Goal: Communication & Community: Participate in discussion

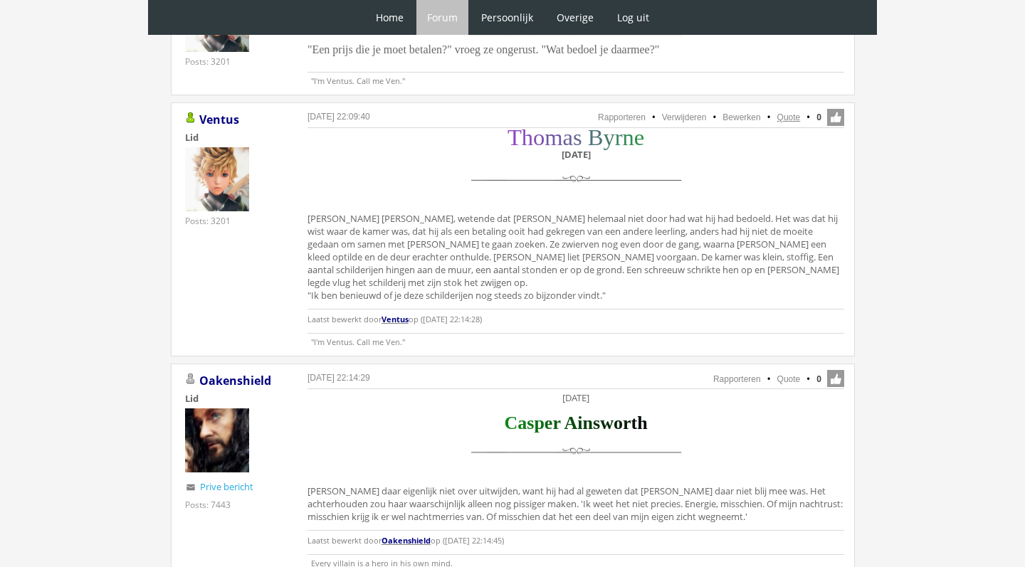
click at [787, 112] on link "Quote" at bounding box center [788, 117] width 23 height 10
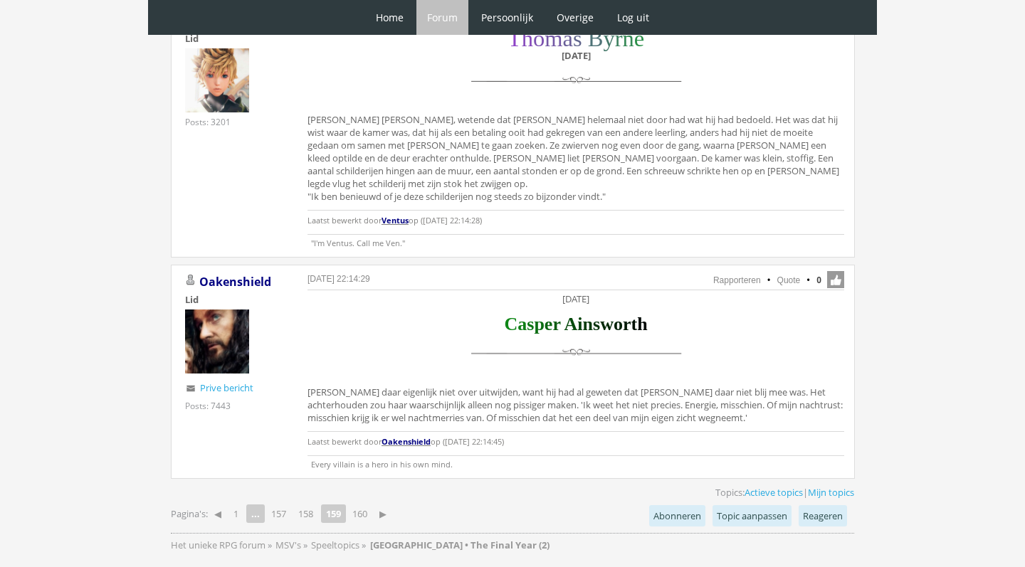
scroll to position [3163, 0]
click at [363, 503] on link "160" at bounding box center [360, 513] width 26 height 20
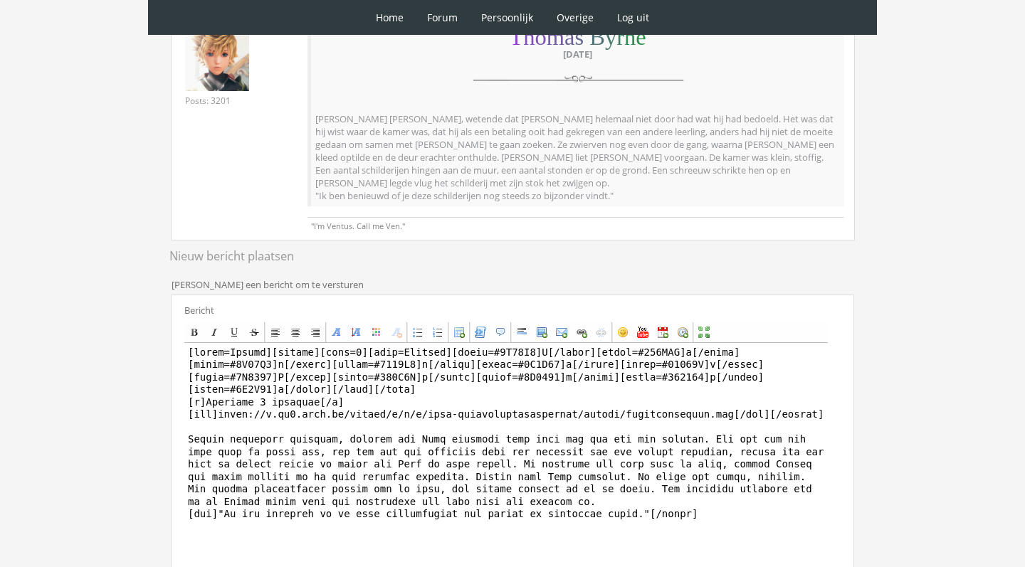
scroll to position [248, 0]
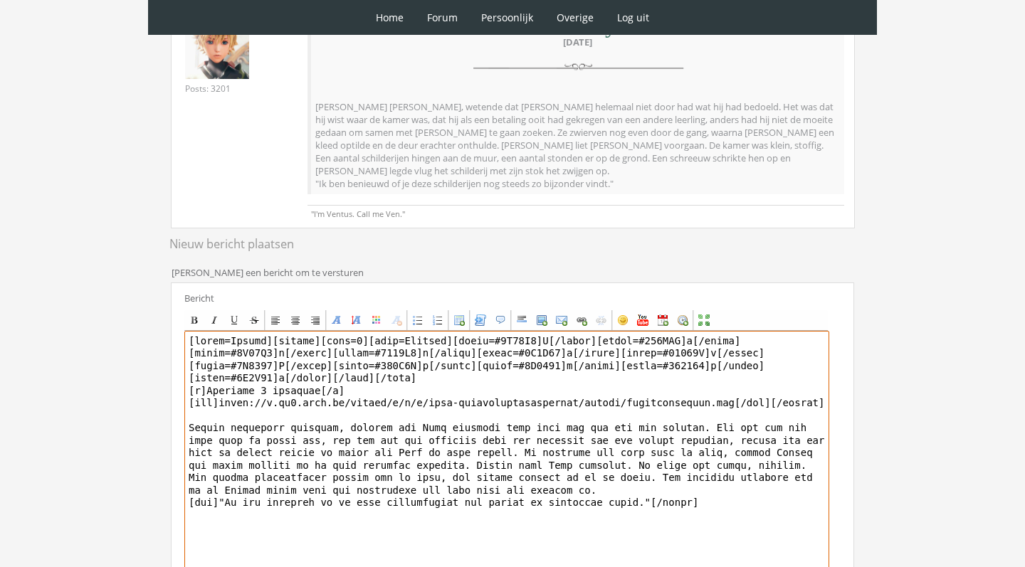
drag, startPoint x: 274, startPoint y: 341, endPoint x: 334, endPoint y: 404, distance: 87.1
click at [334, 406] on textarea at bounding box center [506, 463] width 645 height 264
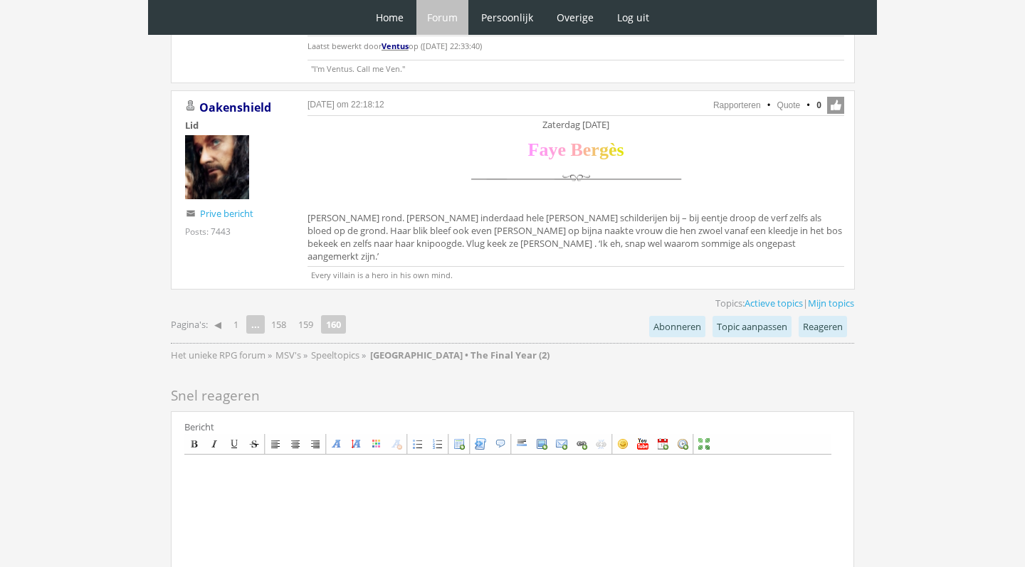
scroll to position [1216, 0]
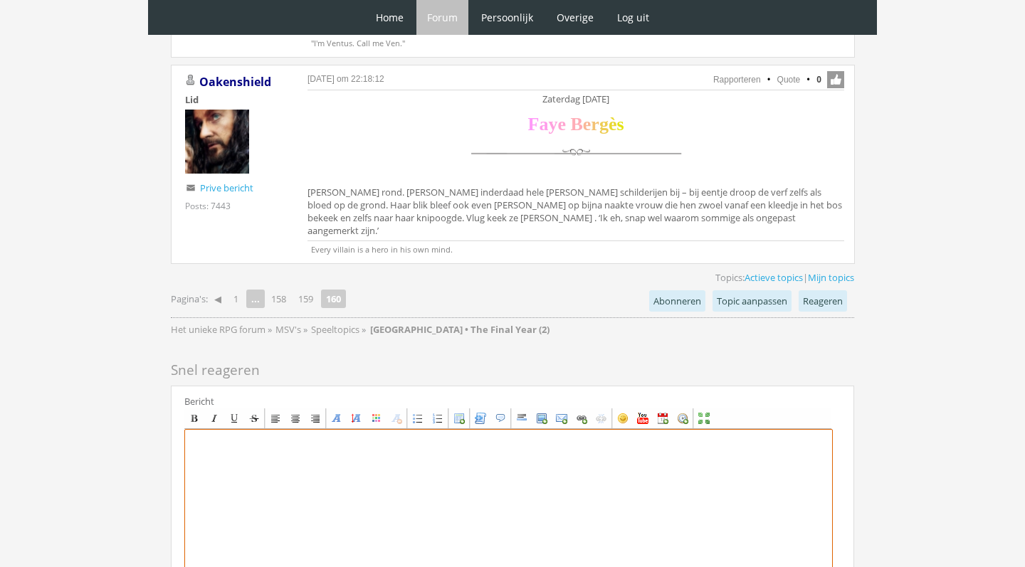
click at [355, 445] on textarea at bounding box center [508, 561] width 649 height 264
paste textarea "[center][size=7][font=[US_STATE]][color=#8E44C7]T[/color][color=#854ABB]h[/colo…"
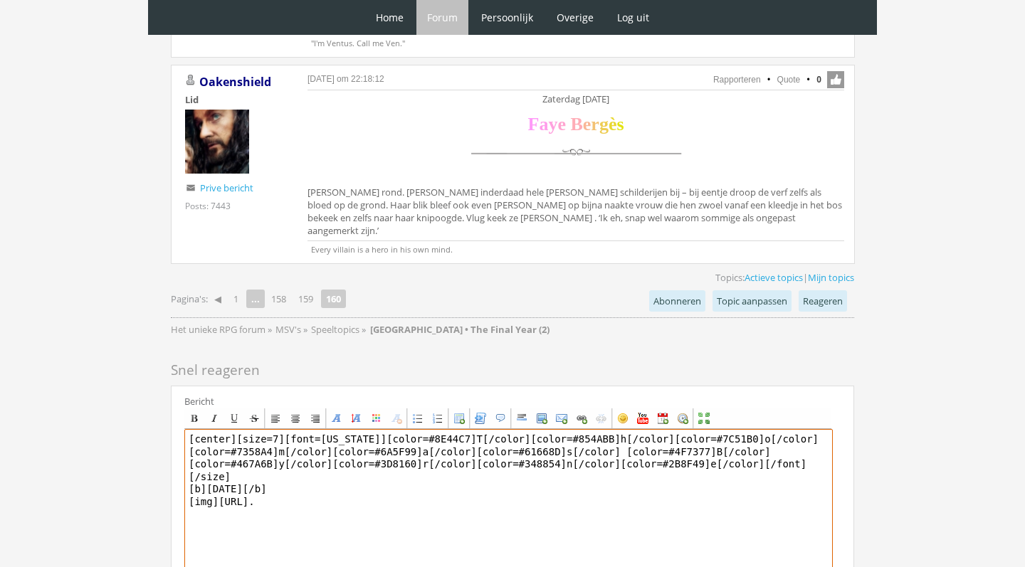
drag, startPoint x: 339, startPoint y: 474, endPoint x: 178, endPoint y: 471, distance: 160.9
click at [178, 471] on div "Bericht Bold Italic Underline Strikethrough Align left Center Align right Font …" at bounding box center [512, 551] width 683 height 330
paste textarea "nl/public/j/i/x/temp-bsyhbhqmgqyawwiiuurj/ijlryc/scheidingslijn.png[/img][/cent…"
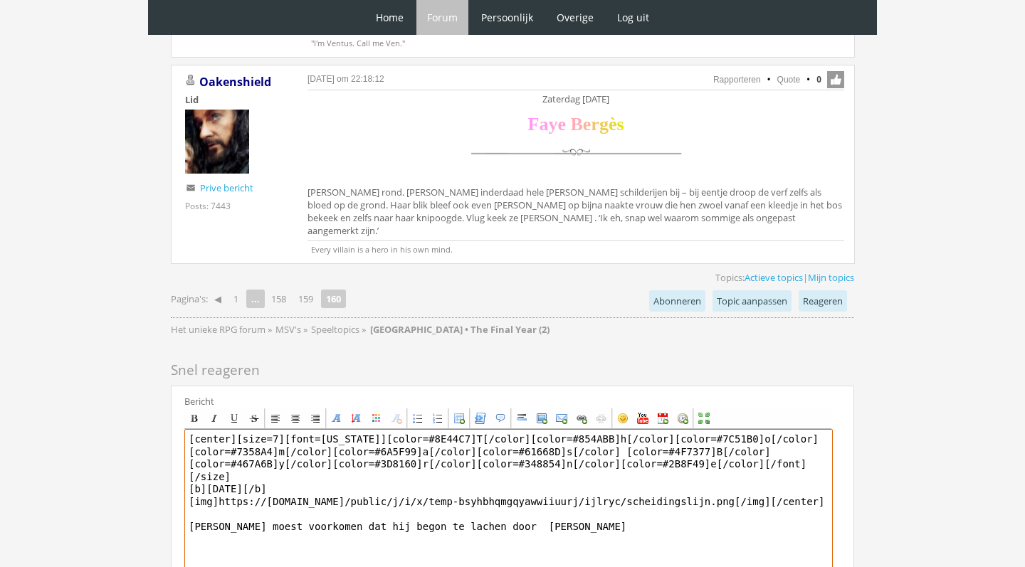
click at [508, 496] on textarea "[center][size=7][font=Georgia][color=#8E44C7]T[/color][color=#854ABB]h[/color][…" at bounding box center [508, 561] width 649 height 264
click at [555, 495] on textarea "[center][size=7][font=Georgia][color=#8E44C7]T[/color][color=#854ABB]h[/color][…" at bounding box center [508, 561] width 649 height 264
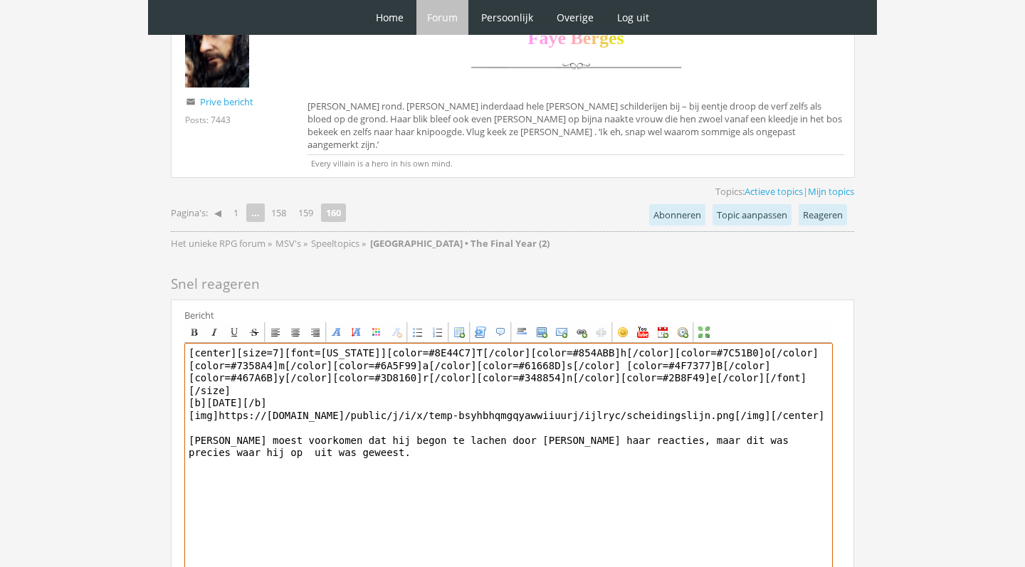
scroll to position [1301, 0]
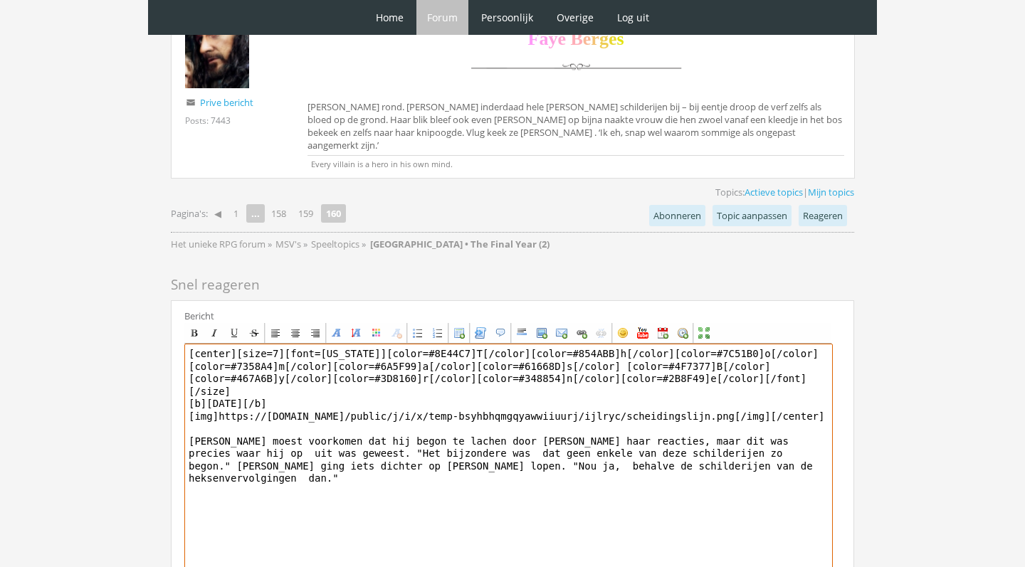
click at [694, 434] on textarea "[center][size=7][font=Georgia][color=#8E44C7]T[/color][color=#854ABB]h[/color][…" at bounding box center [508, 476] width 649 height 264
click at [384, 431] on textarea "[center][size=7][font=Georgia][color=#8E44C7]T[/color][color=#854ABB]h[/color][…" at bounding box center [508, 476] width 649 height 264
click at [695, 424] on textarea "[center][size=7][font=Georgia][color=#8E44C7]T[/color][color=#854ABB]h[/color][…" at bounding box center [508, 476] width 649 height 264
click at [783, 422] on textarea "[center][size=7][font=Georgia][color=#8E44C7]T[/color][color=#854ABB]h[/color][…" at bounding box center [508, 476] width 649 height 264
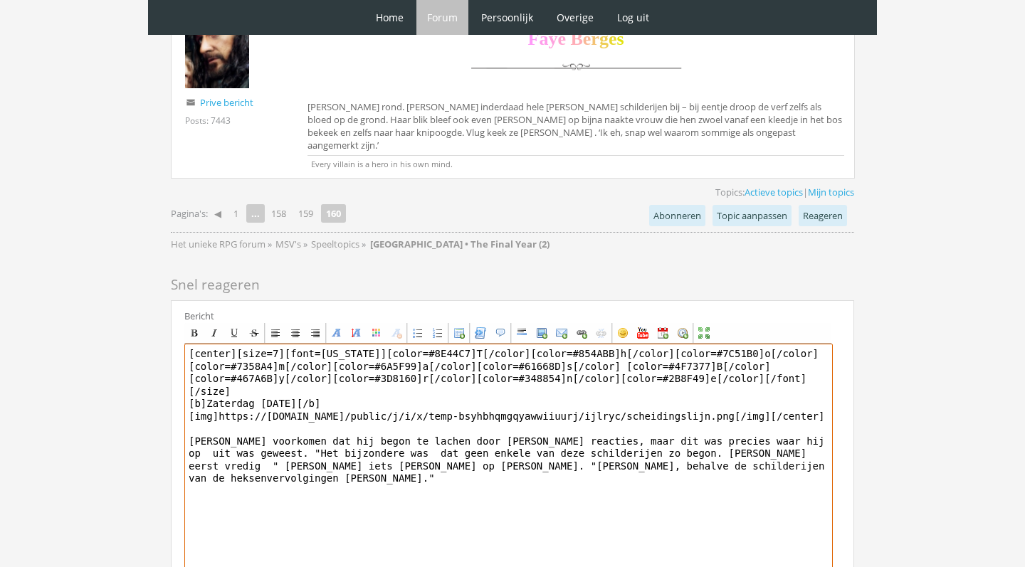
click at [234, 439] on textarea "[center][size=7][font=Georgia][color=#8E44C7]T[/color][color=#854ABB]h[/color][…" at bounding box center [508, 476] width 649 height 264
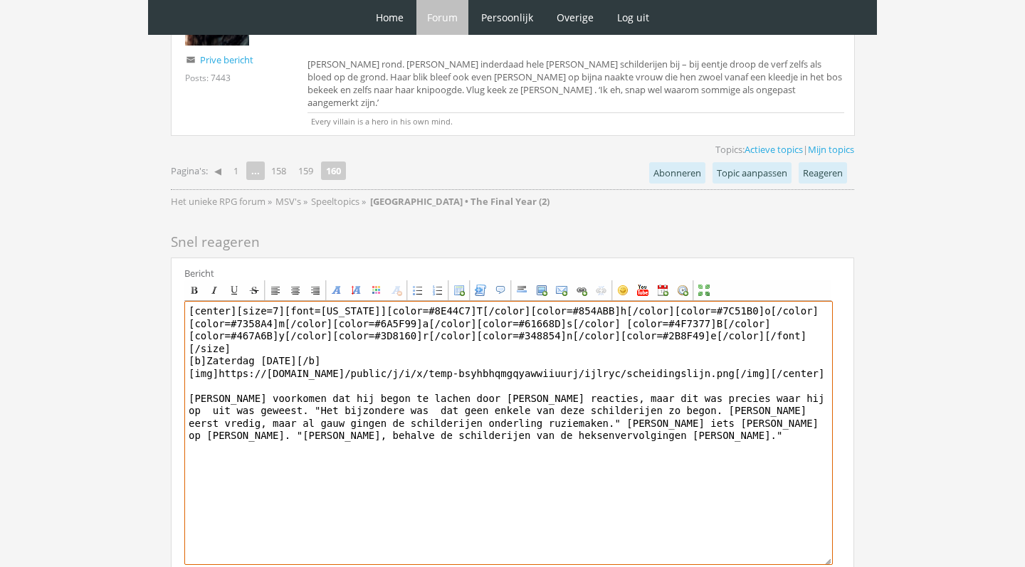
scroll to position [1395, 0]
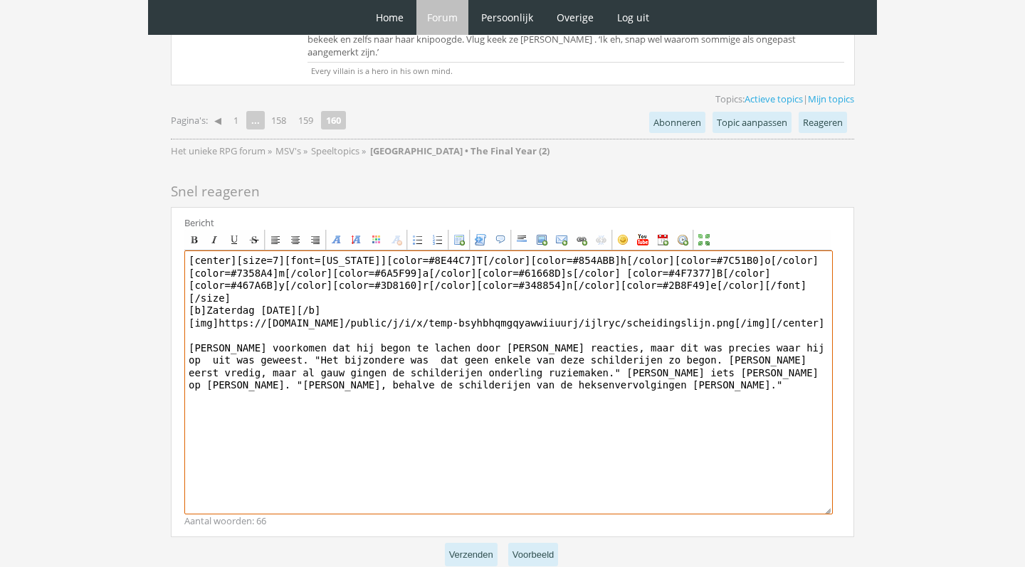
click at [419, 330] on textarea "[center][size=7][font=Georgia][color=#8E44C7]T[/color][color=#854ABB]h[/color][…" at bounding box center [508, 383] width 649 height 264
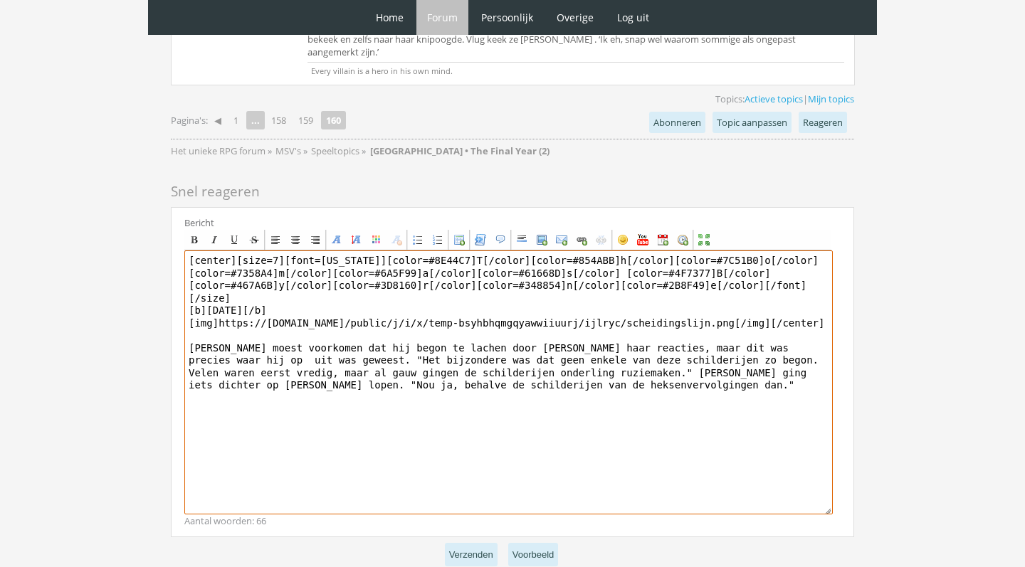
click at [397, 330] on textarea "[center][size=7][font=Georgia][color=#8E44C7]T[/color][color=#854ABB]h[/color][…" at bounding box center [508, 383] width 649 height 264
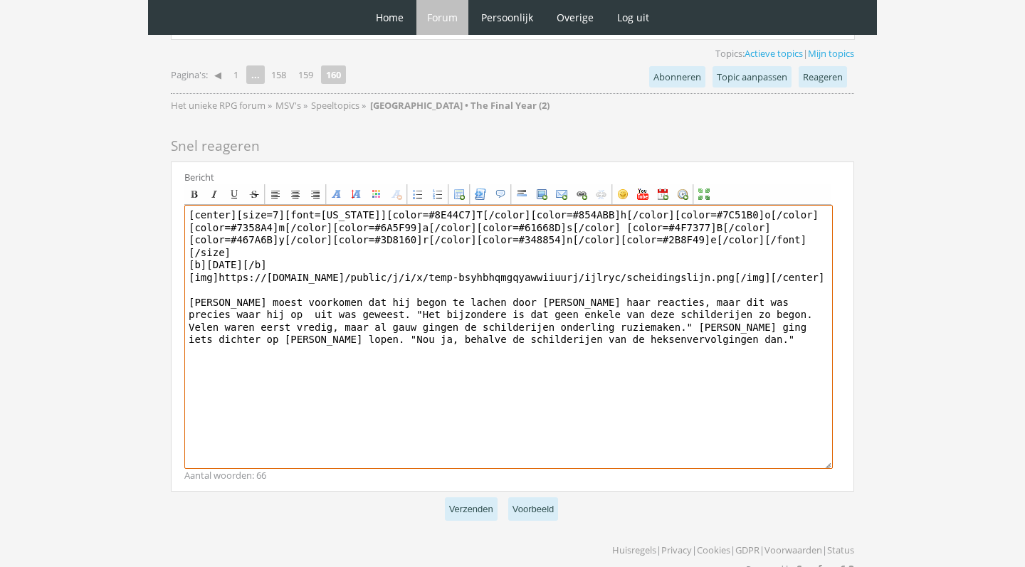
scroll to position [1439, 0]
click at [818, 300] on textarea "[center][size=7][font=Georgia][color=#8E44C7]T[/color][color=#854ABB]h[/color][…" at bounding box center [508, 338] width 649 height 264
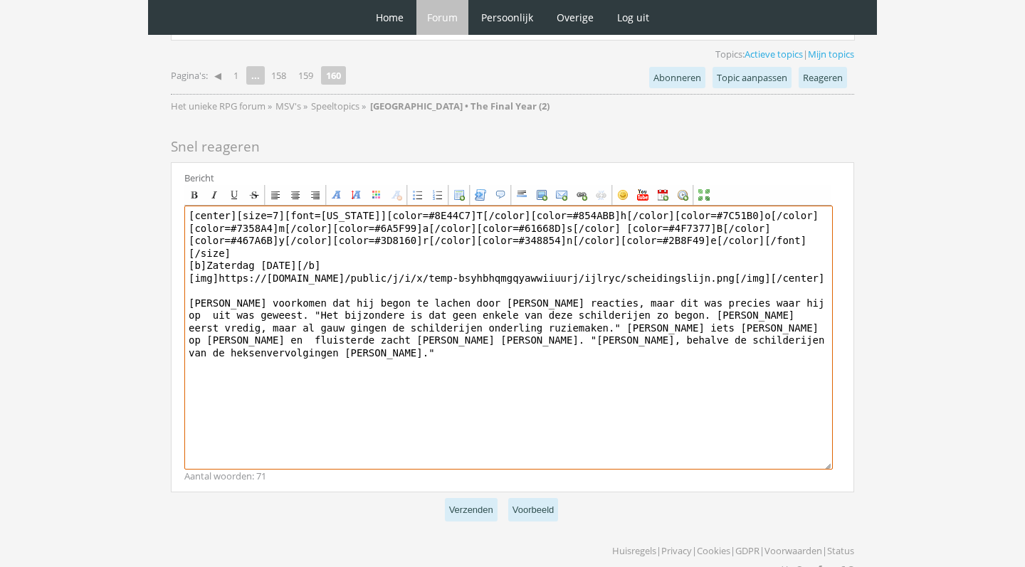
click at [211, 308] on textarea "[center][size=7][font=Georgia][color=#8E44C7]T[/color][color=#854ABB]h[/color][…" at bounding box center [508, 338] width 649 height 264
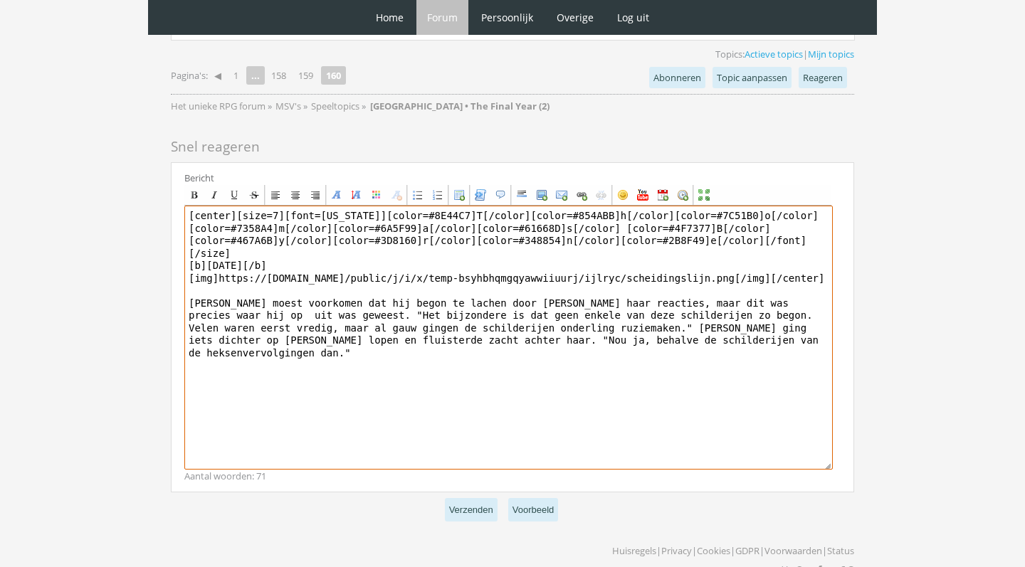
click at [793, 311] on textarea "[center][size=7][font=Georgia][color=#8E44C7]T[/color][color=#854ABB]h[/color][…" at bounding box center [508, 338] width 649 height 264
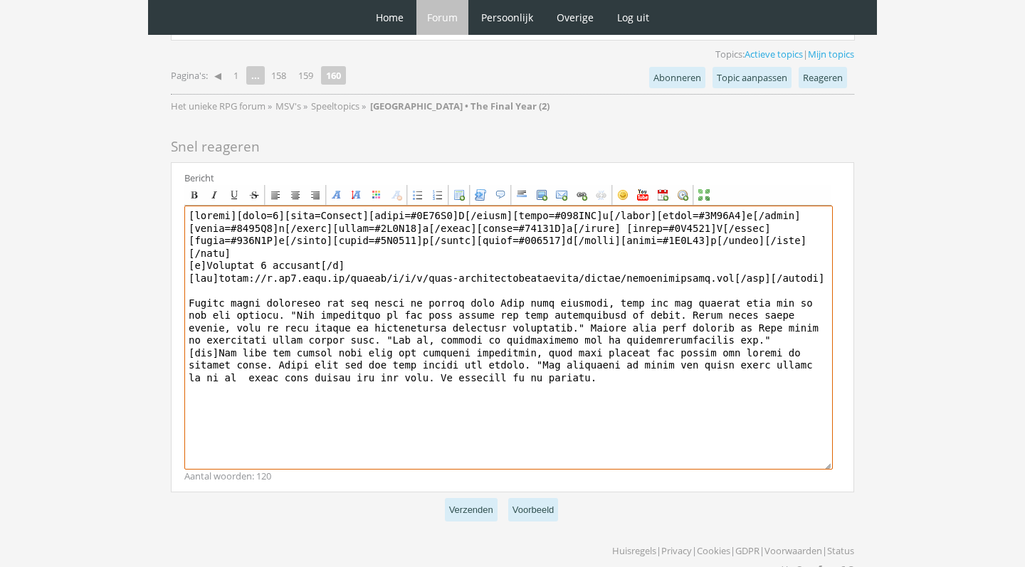
click at [234, 350] on textarea at bounding box center [508, 338] width 649 height 264
click at [580, 351] on textarea at bounding box center [508, 338] width 649 height 264
click at [572, 344] on textarea at bounding box center [508, 338] width 649 height 264
click at [589, 366] on textarea at bounding box center [508, 338] width 649 height 264
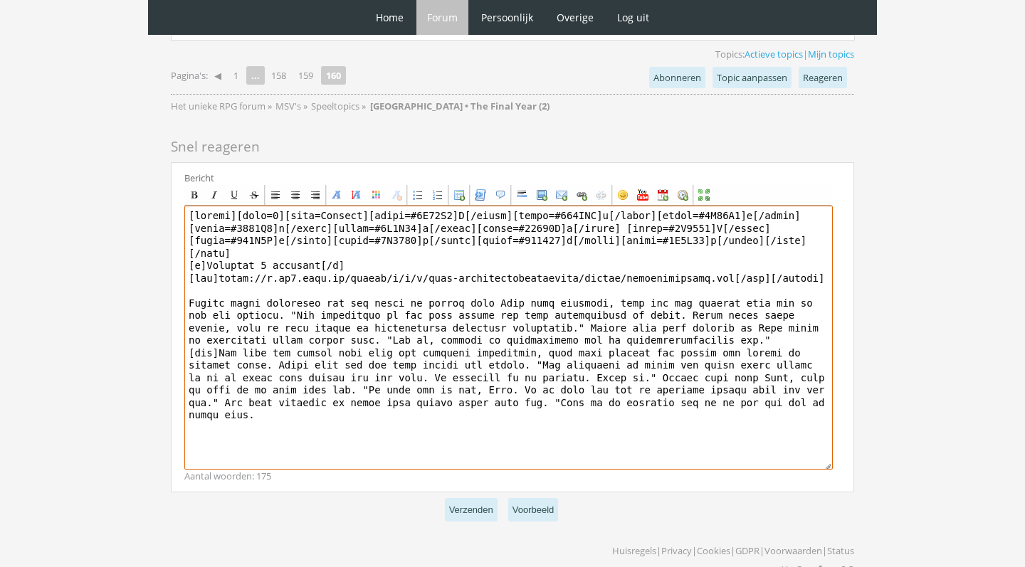
click at [559, 372] on textarea at bounding box center [508, 338] width 649 height 264
click at [453, 389] on textarea at bounding box center [508, 338] width 649 height 264
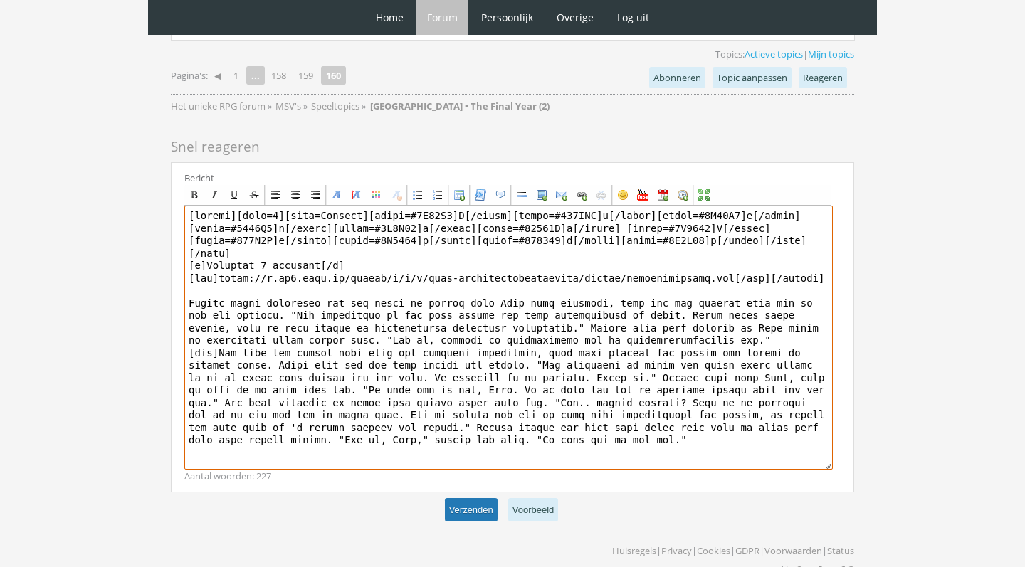
type textarea "[center][size=7][font=Georgia][color=#8E44C7]T[/color][color=#854ABB]h[/color][…"
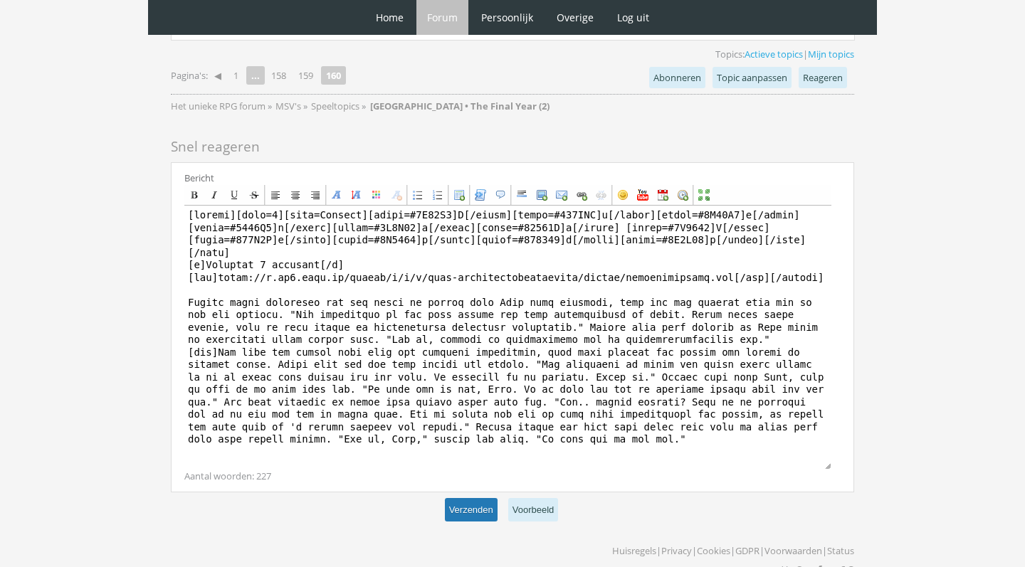
click at [463, 498] on button "Verzenden" at bounding box center [471, 509] width 53 height 23
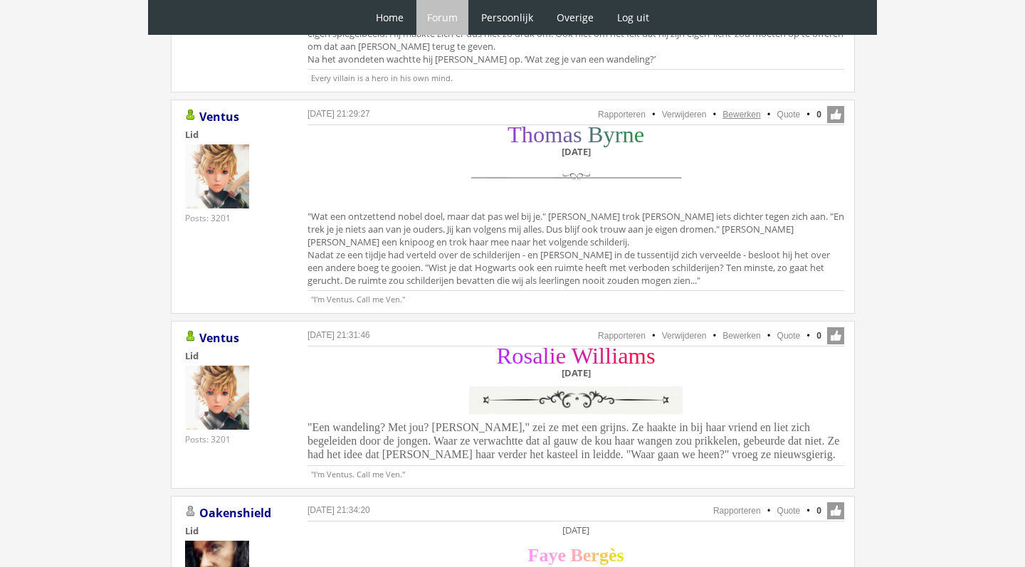
scroll to position [962, 0]
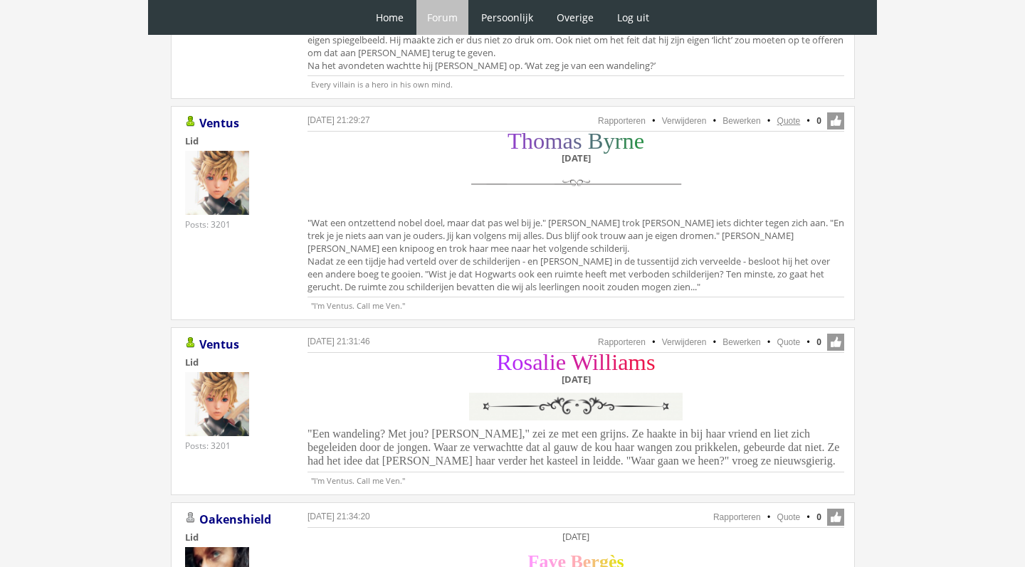
click at [780, 116] on link "Quote" at bounding box center [788, 121] width 23 height 10
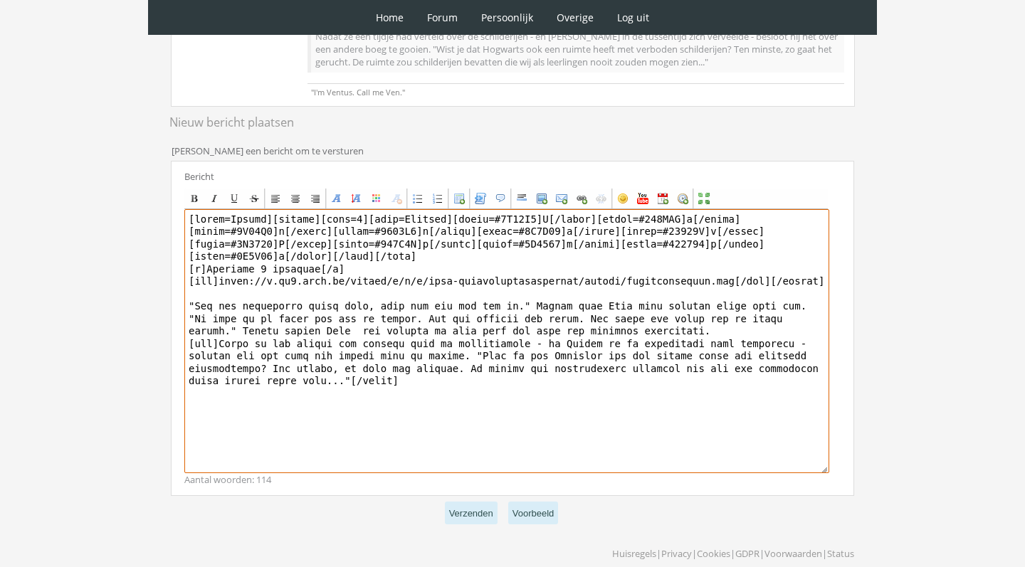
scroll to position [362, 0]
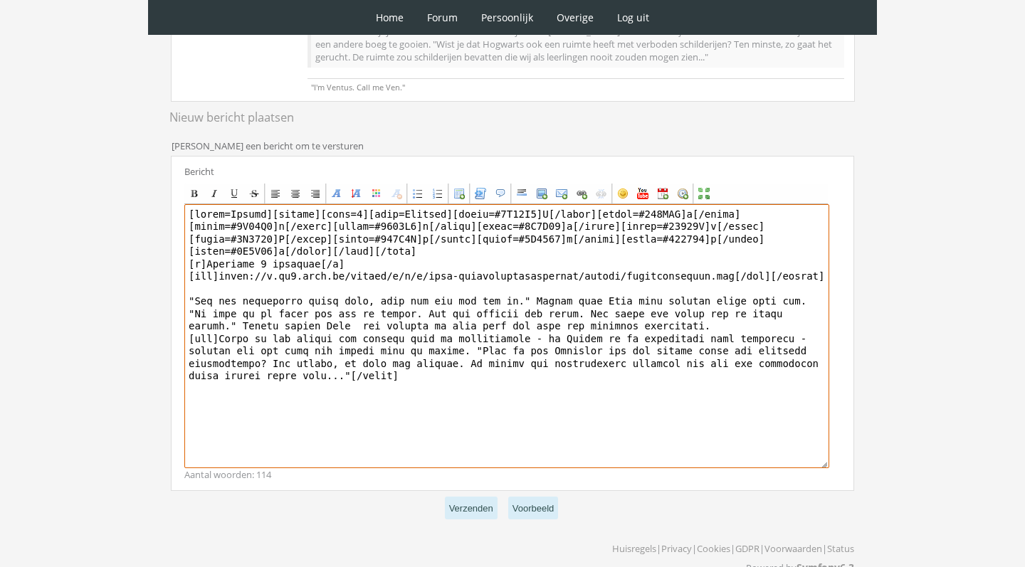
drag, startPoint x: 830, startPoint y: 275, endPoint x: 285, endPoint y: 266, distance: 544.7
click at [285, 266] on div "Bericht Bold Italic Underline Strikethrough Align left Center Align right Font …" at bounding box center [512, 323] width 683 height 335
click at [388, 308] on textarea at bounding box center [506, 336] width 645 height 264
drag, startPoint x: 824, startPoint y: 273, endPoint x: 178, endPoint y: 273, distance: 645.7
click at [178, 273] on div "Bericht Bold Italic Underline Strikethrough Align left Center Align right Font …" at bounding box center [512, 323] width 683 height 335
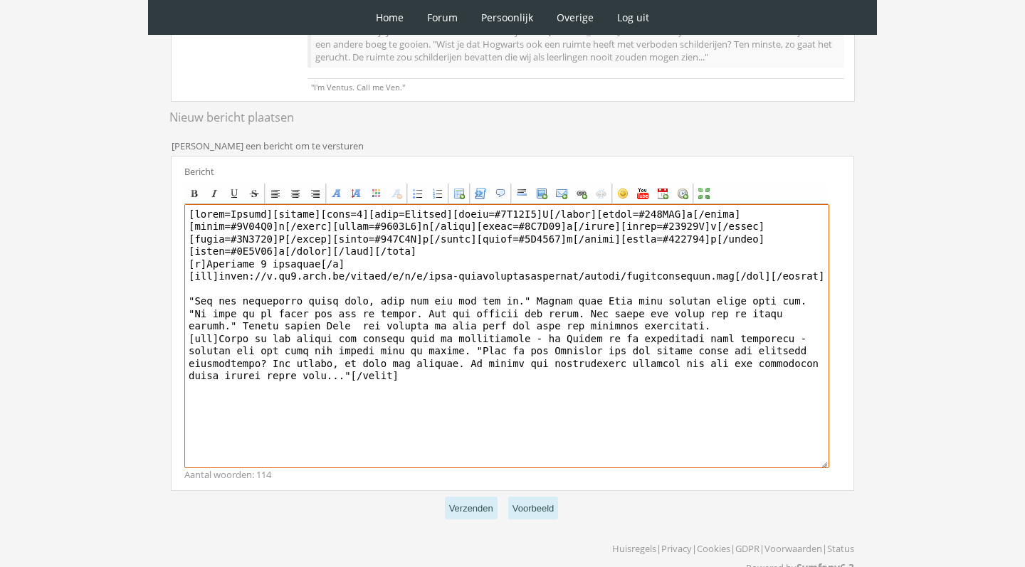
click at [432, 337] on textarea at bounding box center [506, 336] width 645 height 264
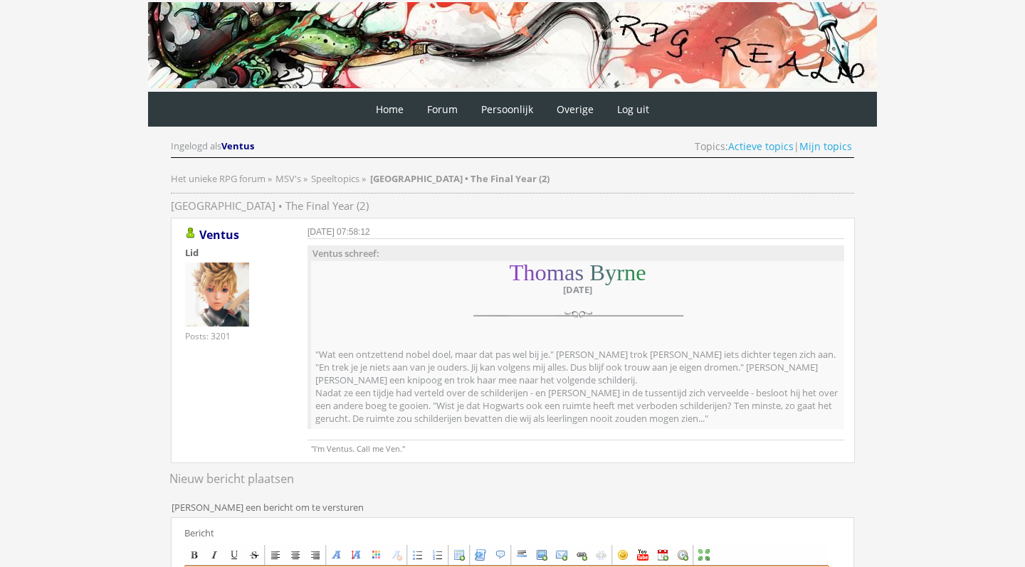
scroll to position [0, 0]
click at [847, 143] on link "Mijn topics" at bounding box center [825, 147] width 53 height 14
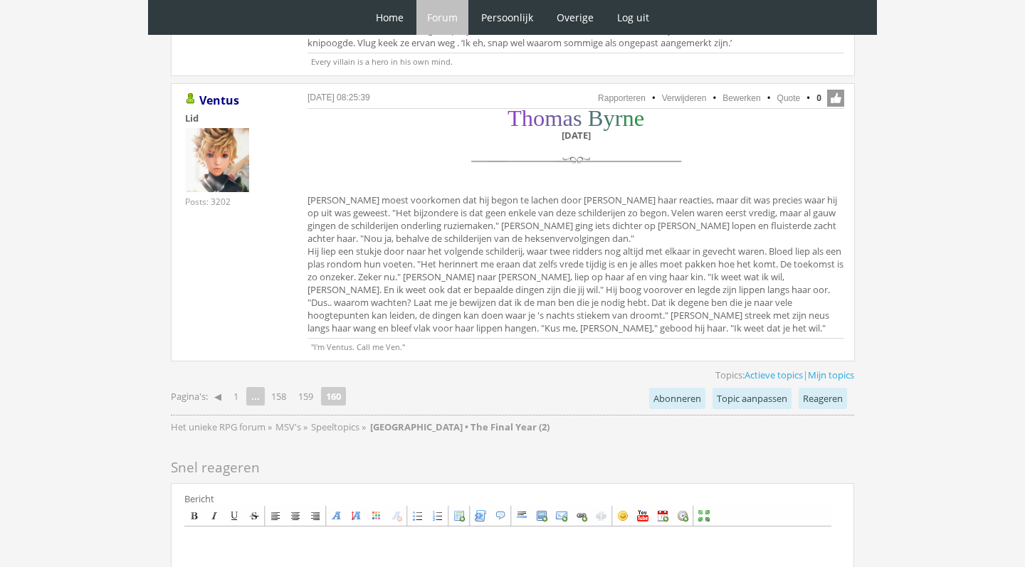
scroll to position [1392, 0]
click at [313, 386] on link "159" at bounding box center [306, 396] width 26 height 20
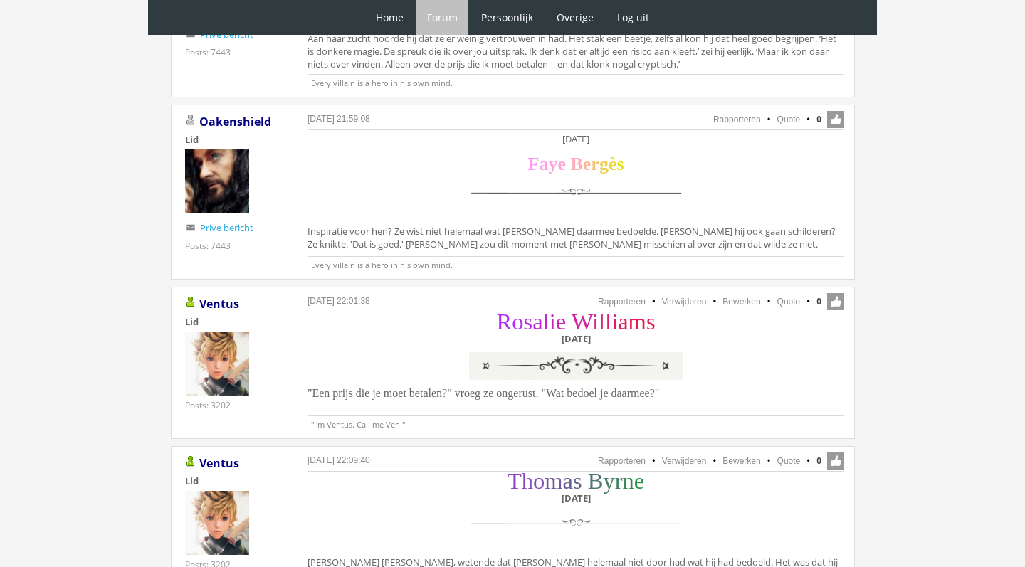
scroll to position [2720, 0]
click at [785, 296] on link "Quote" at bounding box center [788, 301] width 23 height 10
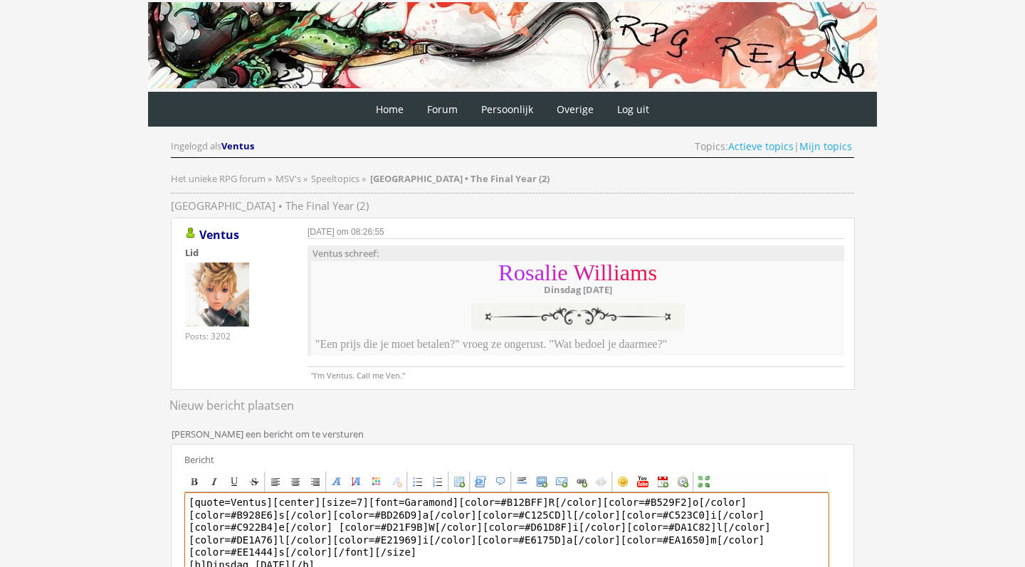
drag, startPoint x: 272, startPoint y: 503, endPoint x: 182, endPoint y: 496, distance: 90.6
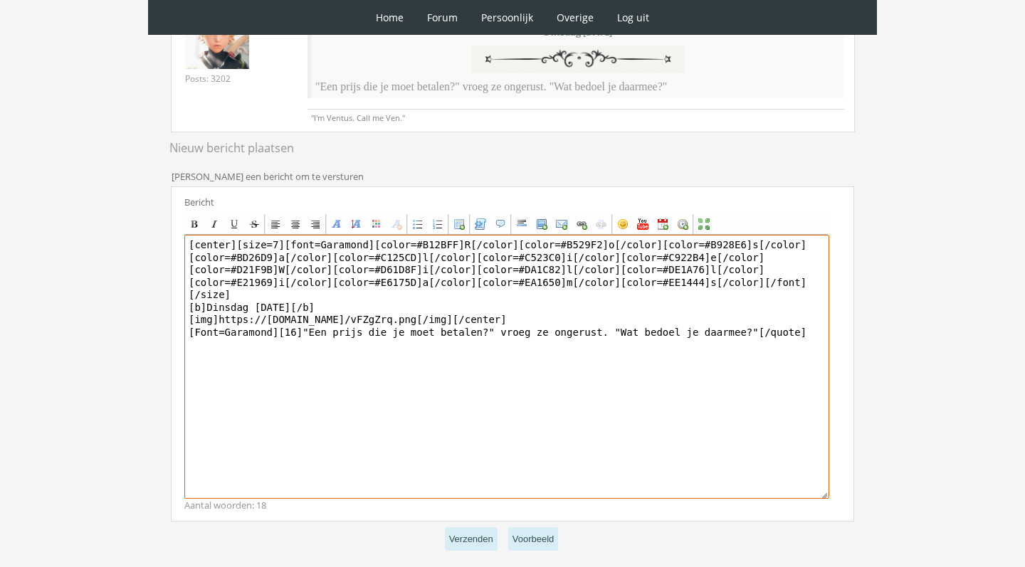
scroll to position [257, 0]
drag, startPoint x: 818, startPoint y: 331, endPoint x: 323, endPoint y: 328, distance: 494.8
click at [323, 328] on textarea "[center][size=7][font=Garamond][color=#B12BFF]R[/color][color=#B529F2]o[/color]…" at bounding box center [506, 368] width 645 height 264
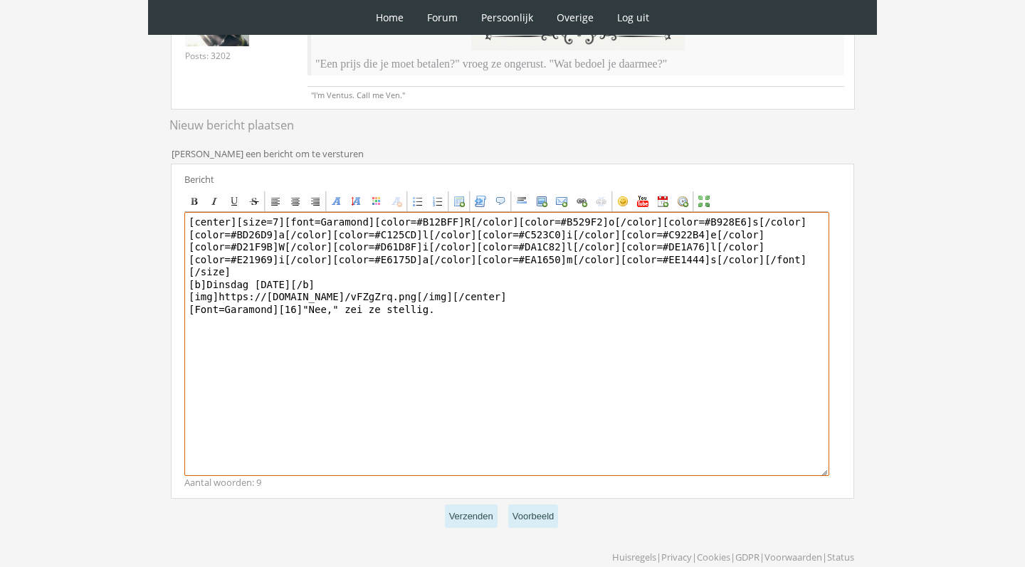
scroll to position [283, 0]
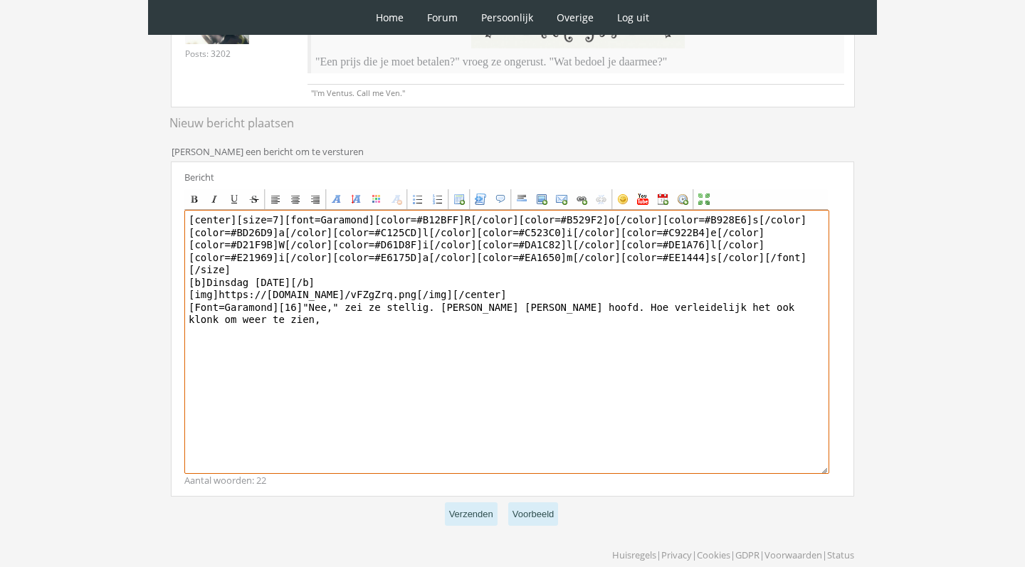
click at [814, 306] on textarea "[center][size=7][font=Garamond][color=#B12BFF]R[/color][color=#B529F2]o[/color]…" at bounding box center [506, 342] width 645 height 264
click at [463, 320] on textarea "[center][size=7][font=Garamond][color=#B12BFF]R[/color][color=#B529F2]o[/color]…" at bounding box center [506, 342] width 645 height 264
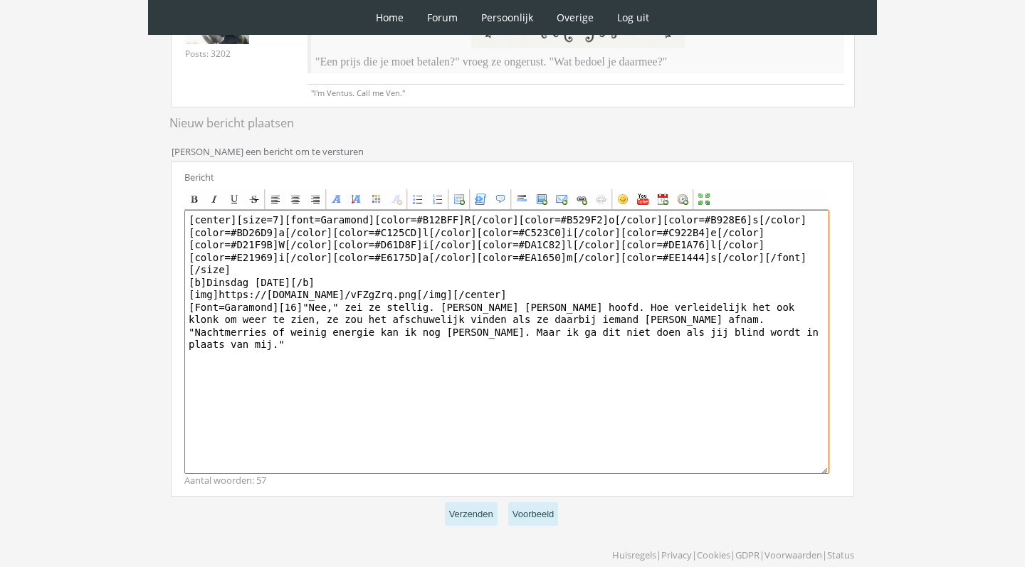
click at [655, 312] on textarea "[center][size=7][font=Garamond][color=#B12BFF]R[/color][color=#B529F2]o[/color]…" at bounding box center [506, 342] width 645 height 264
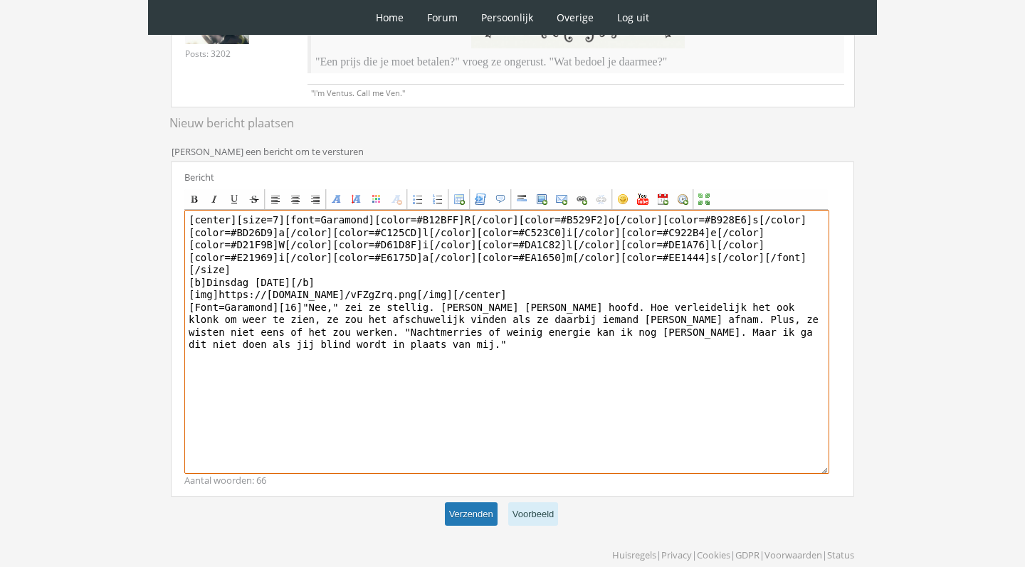
type textarea "[center][size=7][font=Garamond][color=#B12BFF]R[/color][color=#B529F2]o[/color]…"
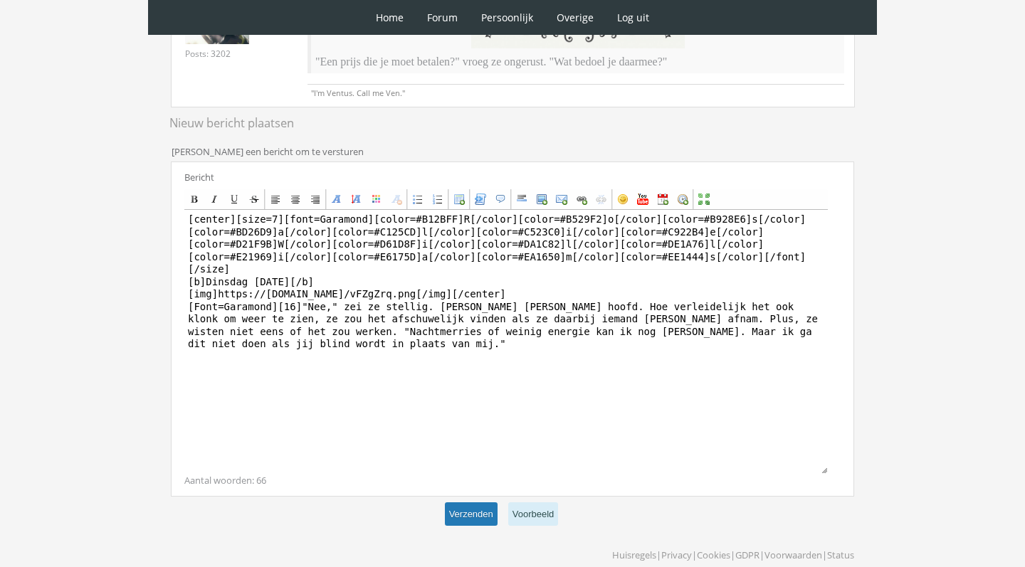
click at [468, 511] on button "Verzenden" at bounding box center [471, 514] width 53 height 23
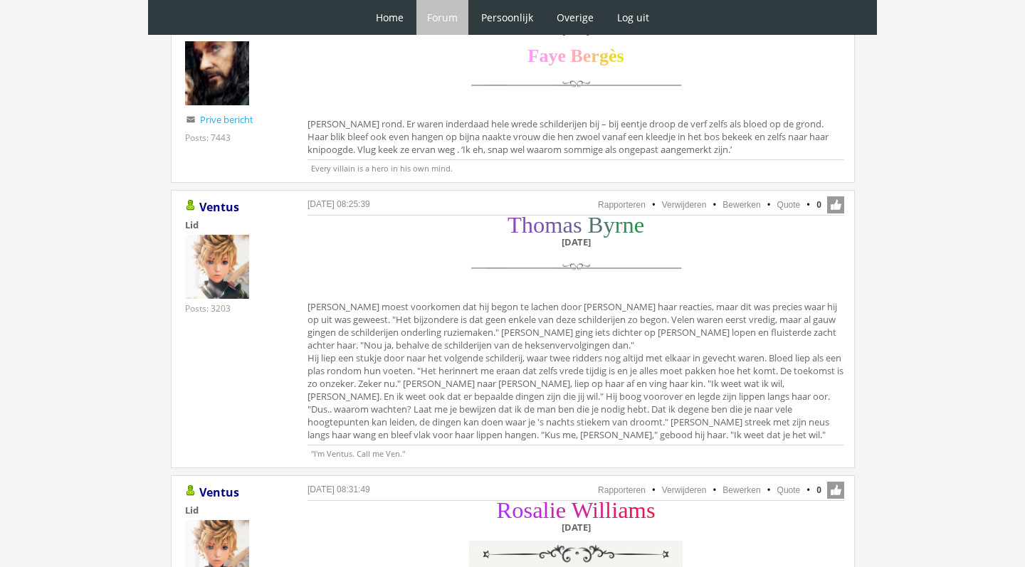
scroll to position [1267, 0]
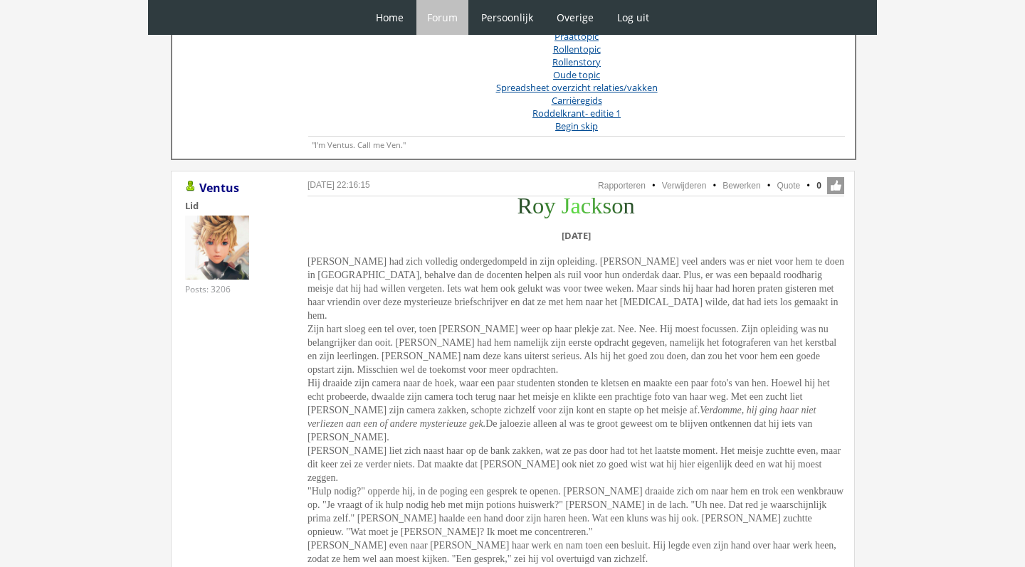
scroll to position [653, 0]
